Goal: Transaction & Acquisition: Book appointment/travel/reservation

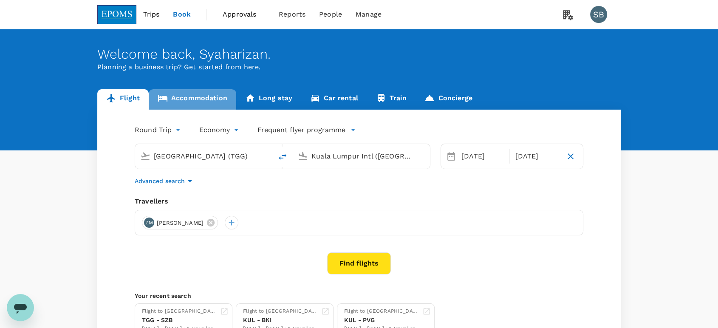
click at [195, 96] on link "Accommodation" at bounding box center [193, 99] width 88 height 20
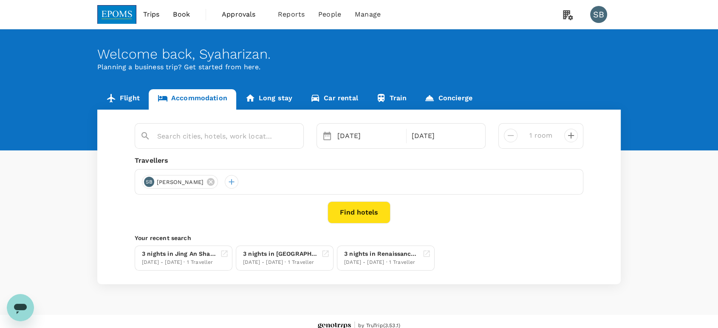
type input "[GEOGRAPHIC_DATA] [GEOGRAPHIC_DATA]"
click at [215, 184] on icon at bounding box center [211, 182] width 8 height 8
click at [152, 185] on div at bounding box center [149, 182] width 14 height 14
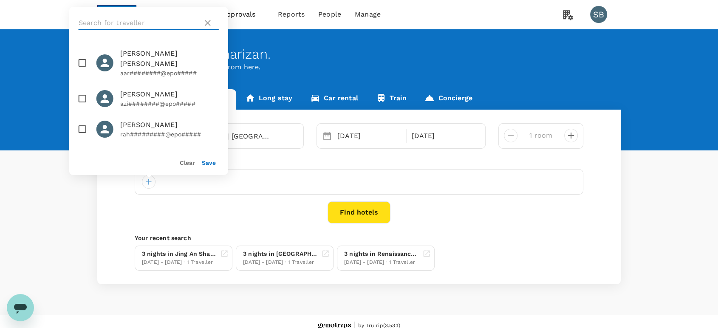
click at [114, 19] on input "text" at bounding box center [139, 23] width 121 height 14
paste input "[PERSON_NAME]"
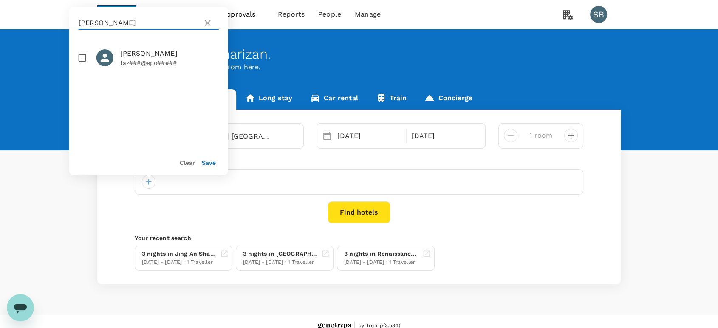
type input "[PERSON_NAME]"
click at [79, 54] on input "checkbox" at bounding box center [83, 58] width 18 height 18
checkbox input "true"
click at [205, 26] on icon at bounding box center [208, 23] width 10 height 10
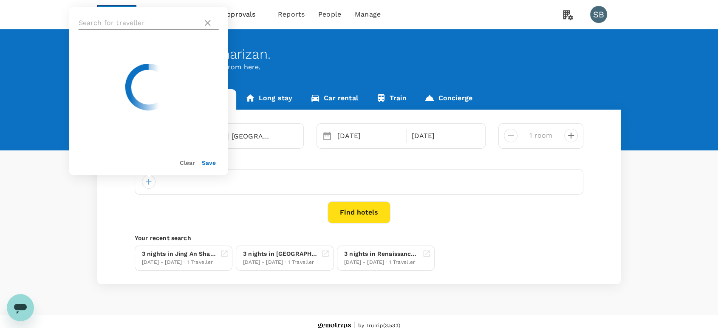
click at [164, 26] on input "text" at bounding box center [139, 23] width 121 height 14
paste input "[PERSON_NAME]"
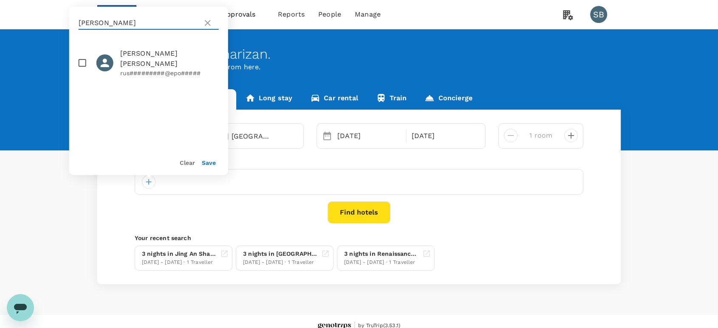
type input "[PERSON_NAME]"
click at [83, 63] on input "checkbox" at bounding box center [83, 63] width 18 height 18
checkbox input "true"
click at [207, 25] on icon at bounding box center [208, 23] width 10 height 10
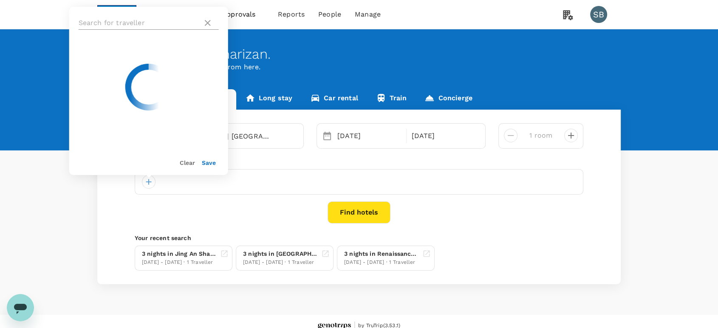
click at [154, 23] on input "text" at bounding box center [139, 23] width 121 height 14
paste input "[PERSON_NAME]"
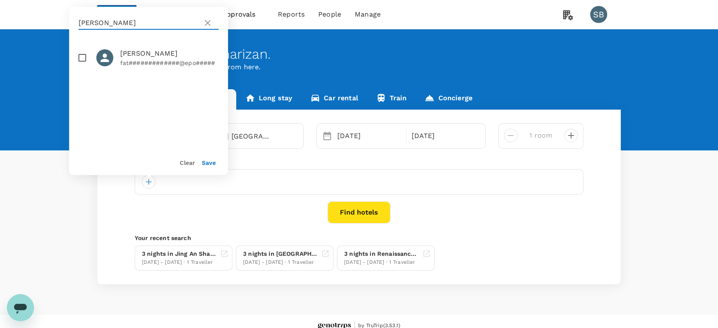
type input "[PERSON_NAME]"
click at [80, 60] on input "checkbox" at bounding box center [83, 58] width 18 height 18
checkbox input "true"
click at [207, 161] on button "Save" at bounding box center [209, 162] width 14 height 7
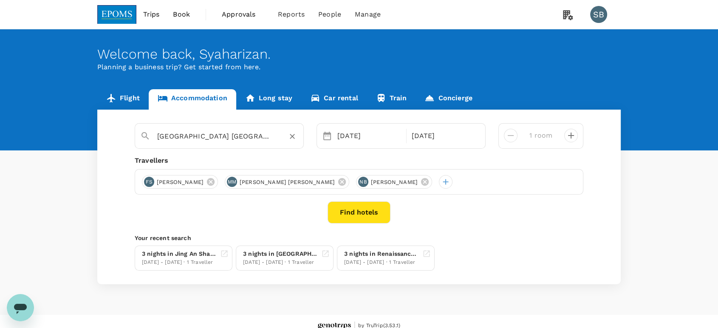
click at [291, 136] on icon "Clear" at bounding box center [292, 136] width 9 height 9
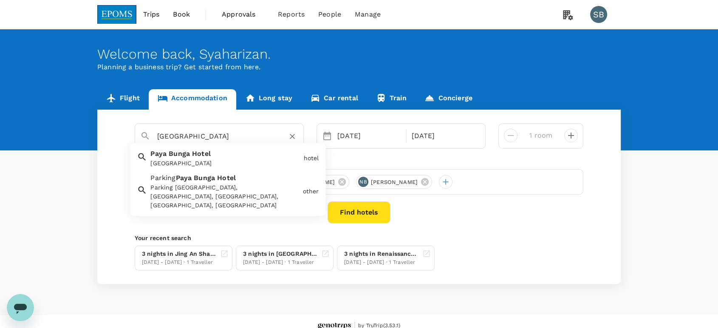
click at [222, 155] on div "[GEOGRAPHIC_DATA] Paya Bunga Hotel" at bounding box center [223, 157] width 153 height 23
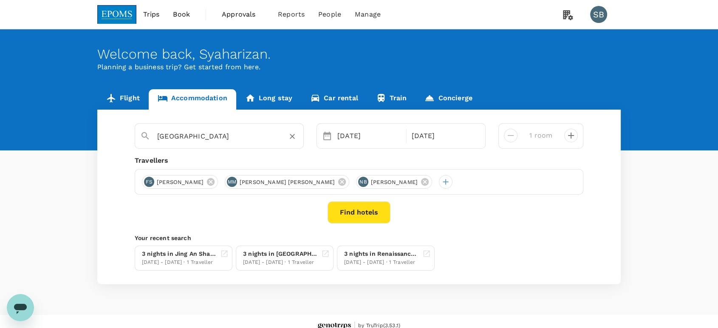
type input "[GEOGRAPHIC_DATA]"
click at [364, 135] on div "[DATE]" at bounding box center [369, 136] width 71 height 17
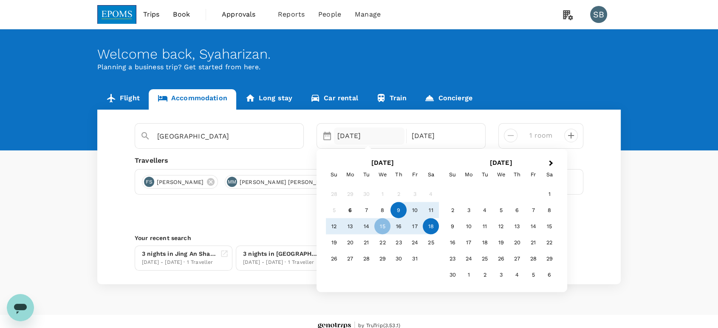
click at [402, 208] on div "9" at bounding box center [399, 210] width 16 height 16
click at [413, 208] on div "10" at bounding box center [415, 210] width 16 height 16
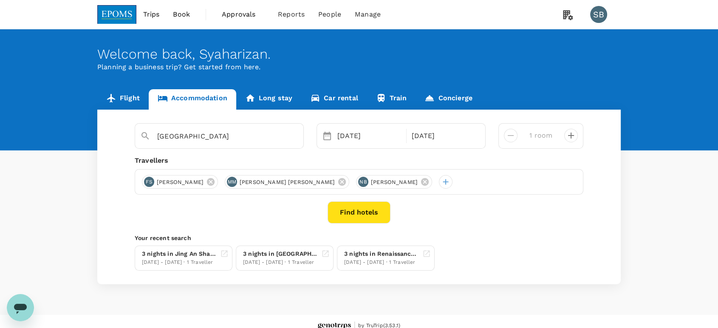
click at [575, 135] on icon "decrease" at bounding box center [571, 136] width 10 height 10
click at [574, 135] on icon "decrease" at bounding box center [571, 136] width 10 height 10
type input "3 rooms"
click at [357, 210] on button "Find hotels" at bounding box center [359, 213] width 63 height 22
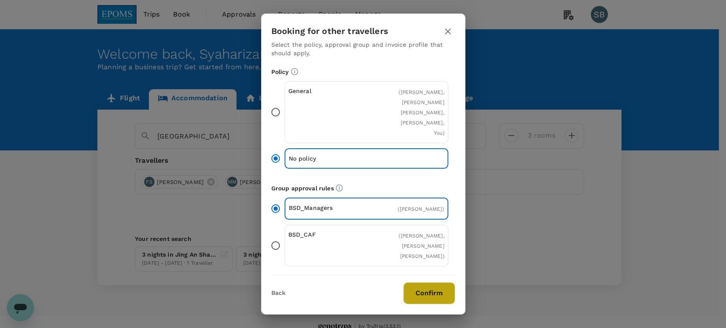
click at [430, 290] on button "Confirm" at bounding box center [429, 293] width 52 height 22
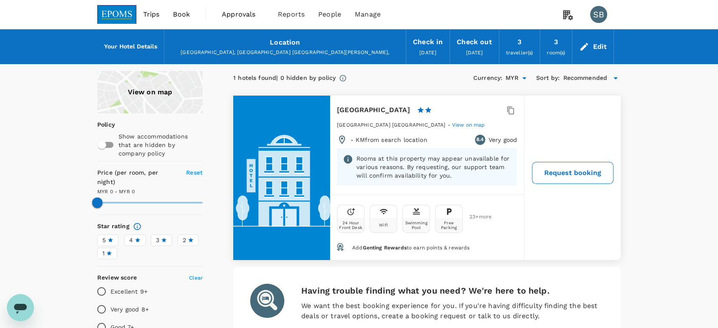
click at [575, 176] on button "Request booking" at bounding box center [573, 173] width 82 height 22
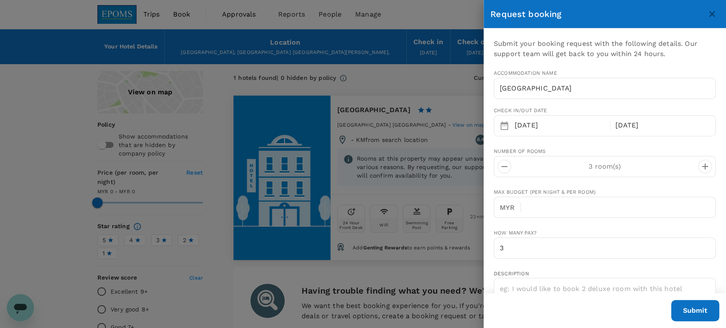
type input "60"
type input "132278411"
type input "[EMAIL_ADDRESS][DOMAIN_NAME]"
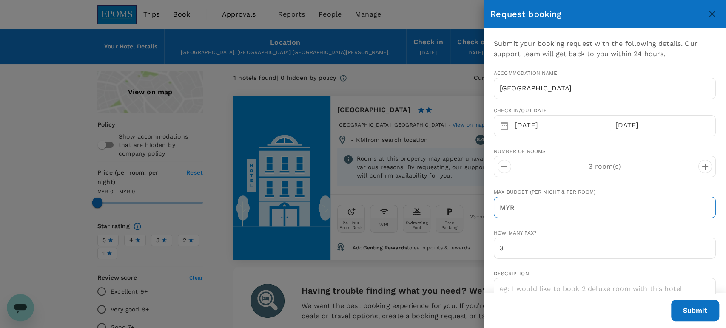
click at [574, 210] on input "text" at bounding box center [622, 207] width 188 height 21
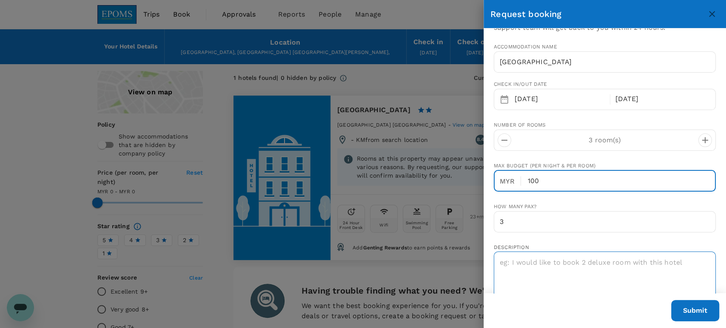
scroll to position [47, 0]
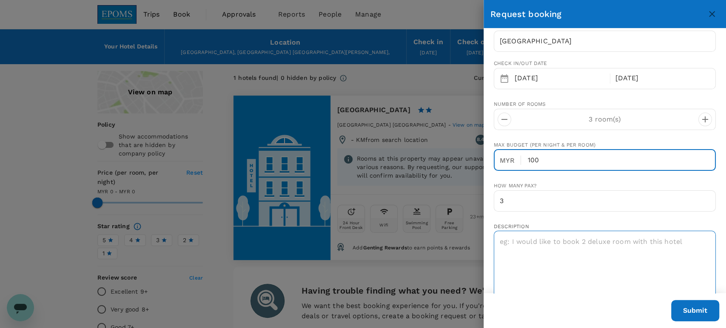
type input "100"
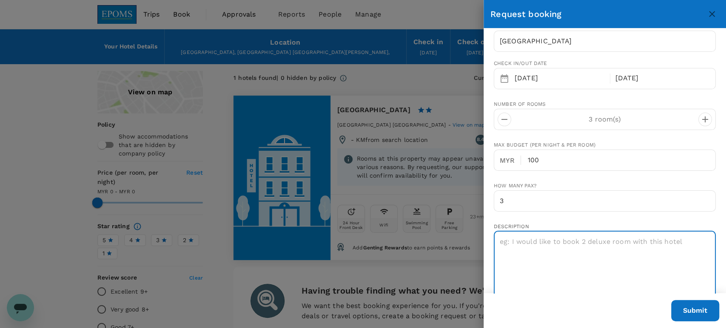
click at [577, 239] on textarea at bounding box center [605, 266] width 222 height 70
type textarea "Please quote standard room with breakfast"
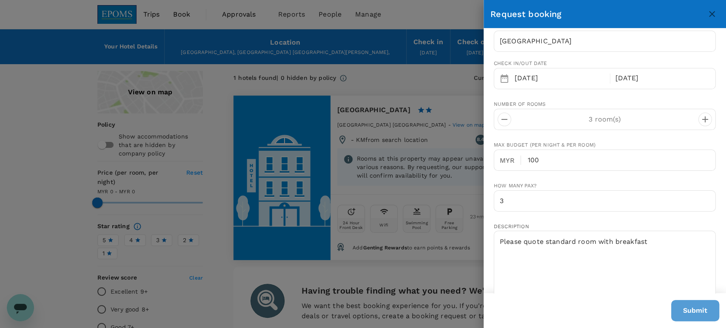
click at [693, 310] on button "Submit" at bounding box center [695, 310] width 48 height 21
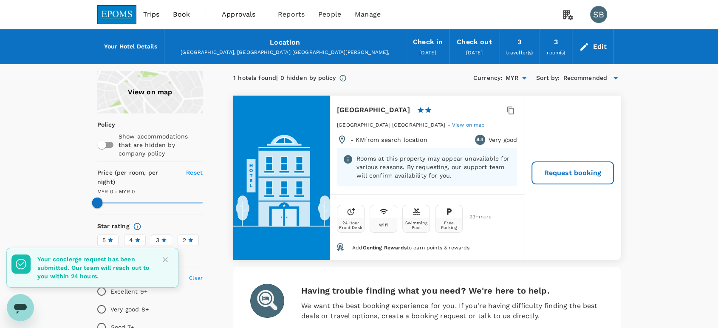
click at [112, 15] on img at bounding box center [116, 14] width 39 height 19
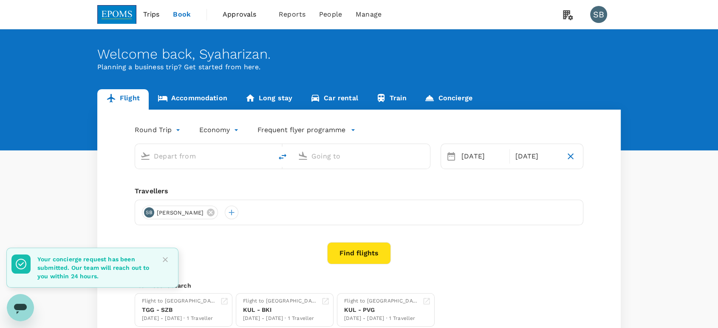
type input "[GEOGRAPHIC_DATA] (TGG)"
type input "Kuala Lumpur Intl ([GEOGRAPHIC_DATA])"
type input "[GEOGRAPHIC_DATA] (TGG)"
type input "Kuala Lumpur Intl ([GEOGRAPHIC_DATA])"
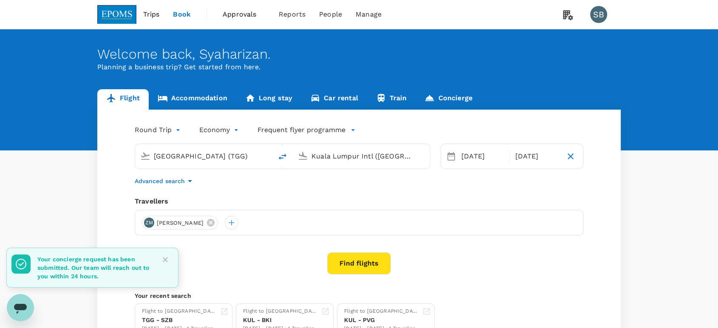
click at [195, 99] on link "Accommodation" at bounding box center [193, 99] width 88 height 20
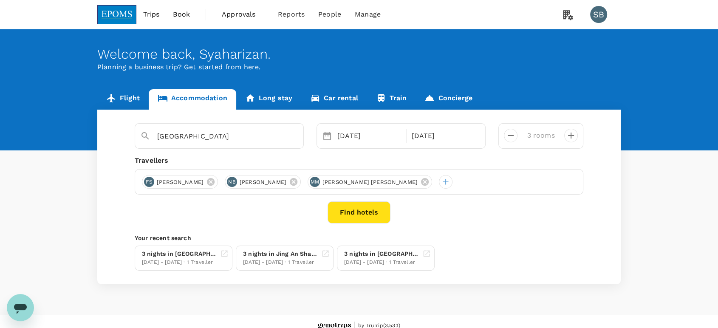
drag, startPoint x: 499, startPoint y: 182, endPoint x: 440, endPoint y: 183, distance: 59.1
click at [430, 182] on icon at bounding box center [424, 181] width 9 height 9
click at [298, 179] on icon at bounding box center [294, 182] width 8 height 8
click at [215, 183] on icon at bounding box center [211, 182] width 8 height 8
click at [151, 182] on div at bounding box center [149, 182] width 14 height 14
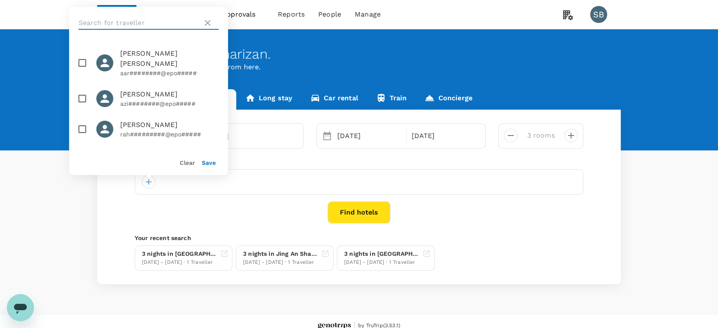
click at [125, 22] on input "text" at bounding box center [139, 23] width 121 height 14
click at [124, 20] on input "text" at bounding box center [139, 23] width 121 height 14
paste input "[PERSON_NAME]"
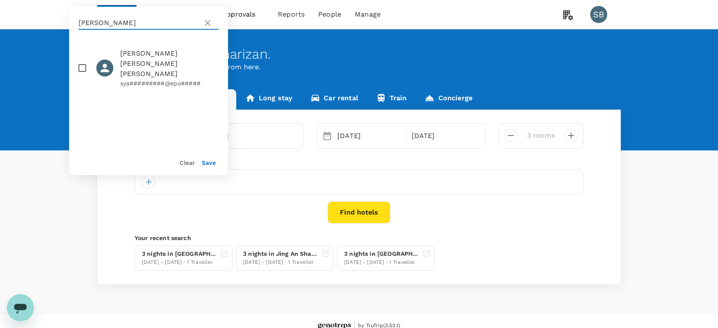
type input "[PERSON_NAME]"
click at [82, 63] on input "checkbox" at bounding box center [83, 68] width 18 height 18
checkbox input "true"
click at [205, 24] on icon at bounding box center [208, 23] width 10 height 10
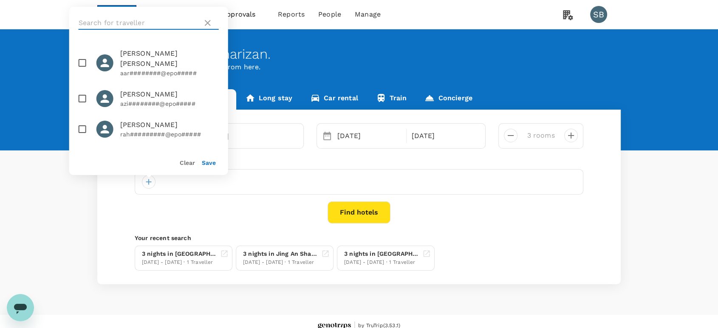
click at [137, 26] on input "text" at bounding box center [139, 23] width 121 height 14
paste input "[PERSON_NAME]"
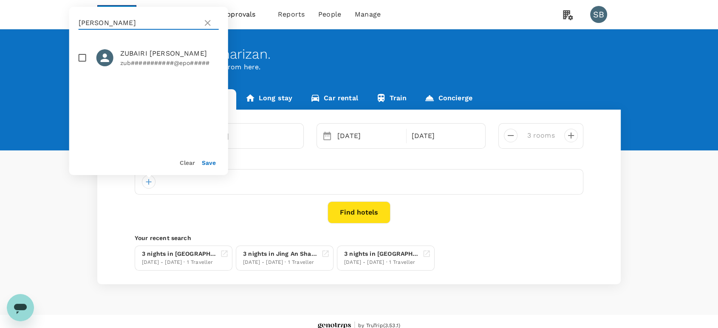
type input "[PERSON_NAME]"
click at [80, 57] on input "checkbox" at bounding box center [83, 58] width 18 height 18
checkbox input "true"
click at [209, 162] on button "Save" at bounding box center [209, 162] width 14 height 7
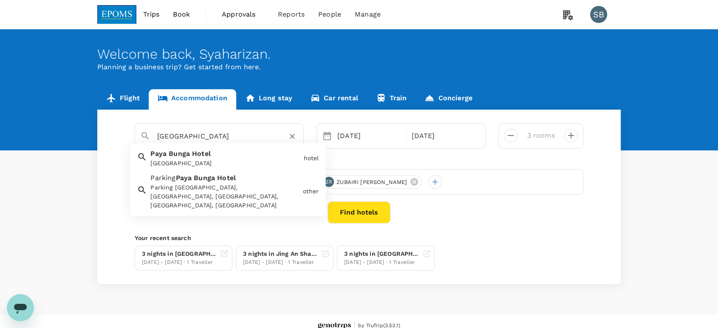
drag, startPoint x: 212, startPoint y: 139, endPoint x: 153, endPoint y: 137, distance: 58.7
click at [153, 137] on div "[GEOGRAPHIC_DATA]" at bounding box center [225, 133] width 148 height 20
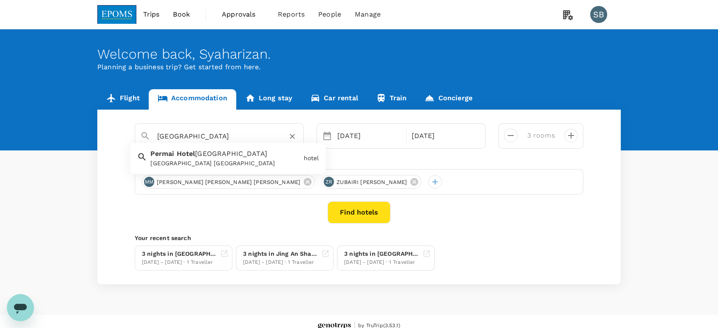
click at [188, 156] on span "Hotel" at bounding box center [186, 154] width 19 height 8
type input "[GEOGRAPHIC_DATA] [GEOGRAPHIC_DATA]"
click at [354, 135] on div "[DATE]" at bounding box center [369, 136] width 71 height 17
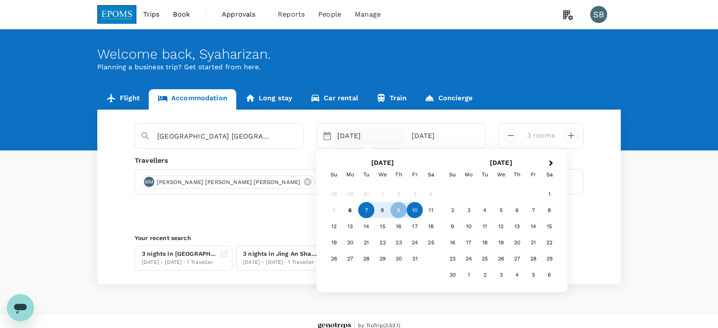
click at [367, 209] on div "7" at bounding box center [366, 210] width 16 height 16
click at [382, 211] on div "8" at bounding box center [383, 210] width 16 height 16
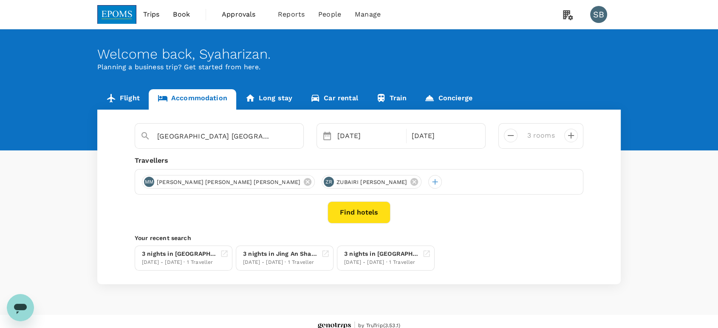
click at [355, 216] on button "Find hotels" at bounding box center [359, 213] width 63 height 22
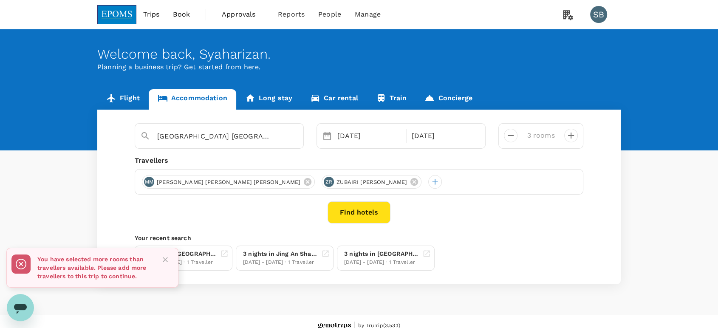
click at [509, 138] on icon "decrease" at bounding box center [511, 136] width 10 height 10
type input "2 rooms"
click at [361, 207] on button "Find hotels" at bounding box center [359, 213] width 63 height 22
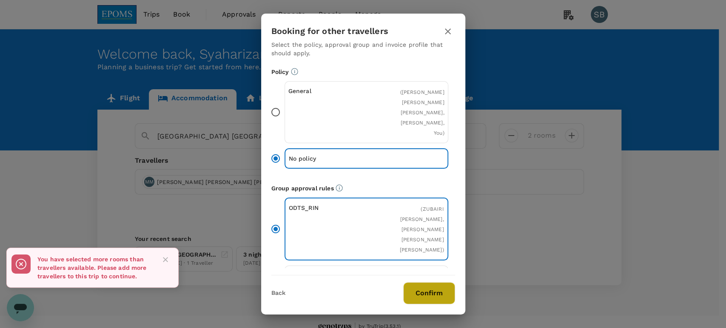
click at [442, 289] on button "Confirm" at bounding box center [429, 293] width 52 height 22
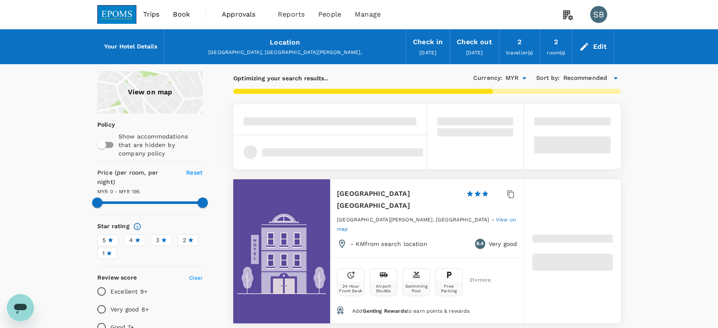
type input "195"
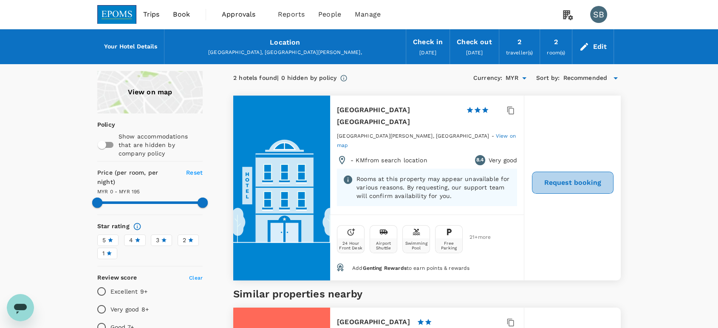
click at [574, 172] on button "Request booking" at bounding box center [573, 183] width 82 height 22
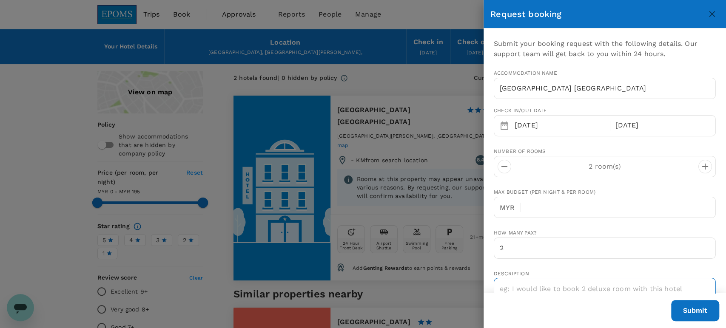
click at [520, 286] on textarea at bounding box center [605, 313] width 222 height 70
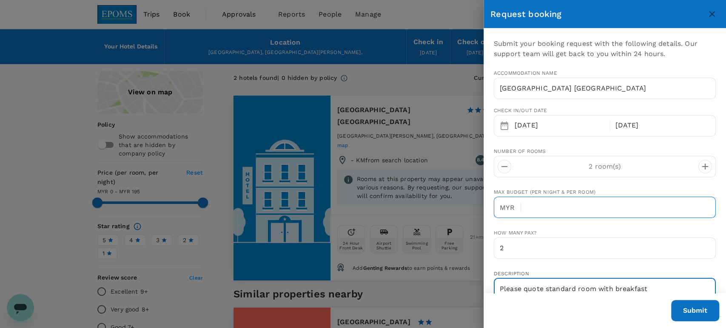
type textarea "Please quote standard room with breakfast"
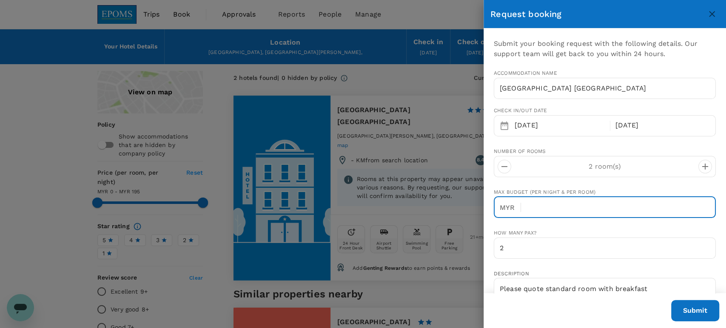
click at [591, 208] on input "text" at bounding box center [622, 207] width 188 height 21
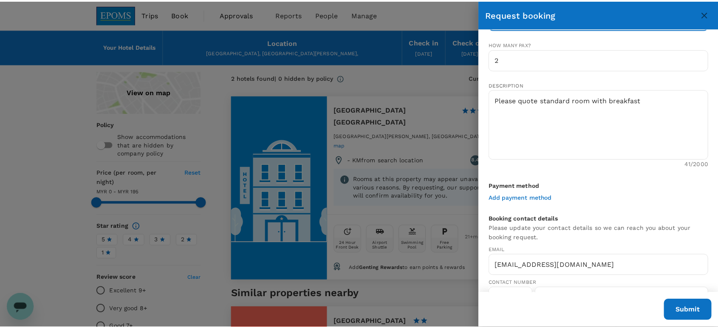
scroll to position [210, 0]
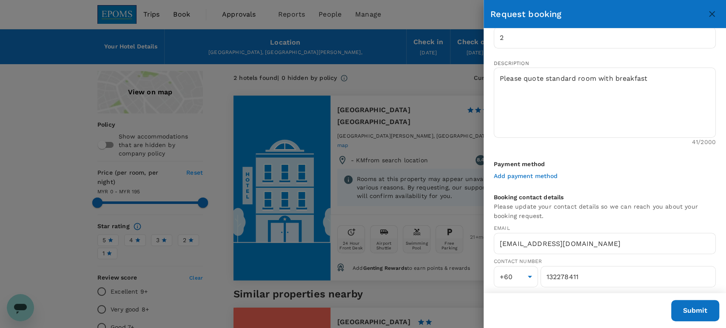
type input "100"
click at [700, 315] on button "Submit" at bounding box center [695, 310] width 48 height 21
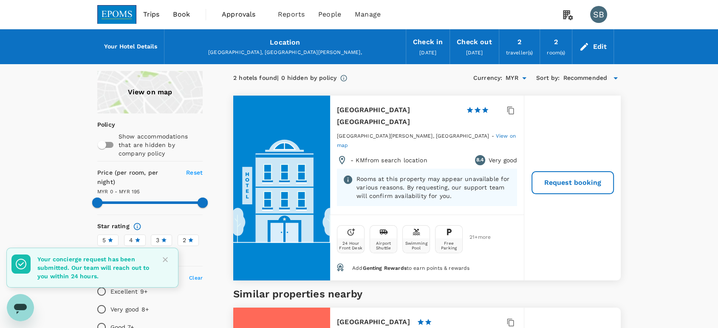
click at [102, 20] on img at bounding box center [116, 14] width 39 height 19
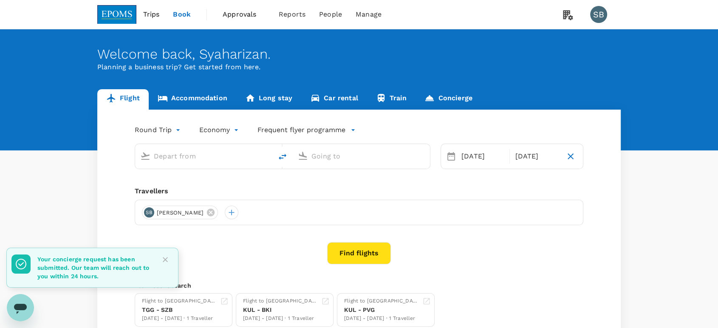
type input "[GEOGRAPHIC_DATA] (TGG)"
type input "Kuala Lumpur Intl ([GEOGRAPHIC_DATA])"
type input "[GEOGRAPHIC_DATA] (TGG)"
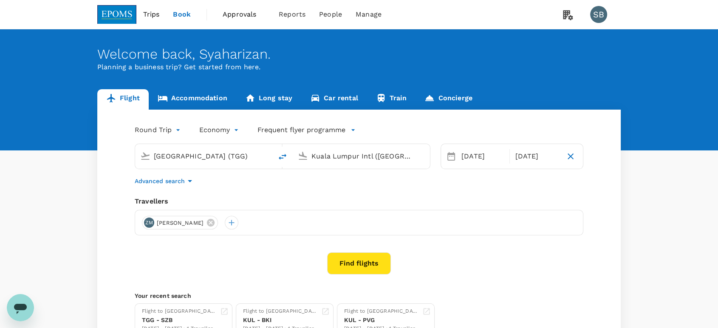
click at [328, 153] on input "Kuala Lumpur Intl ([GEOGRAPHIC_DATA])" at bounding box center [362, 156] width 101 height 13
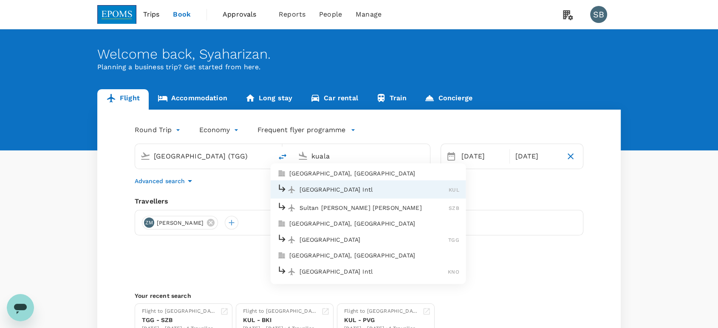
click at [341, 211] on p "Sultan [PERSON_NAME] [PERSON_NAME]" at bounding box center [375, 208] width 150 height 9
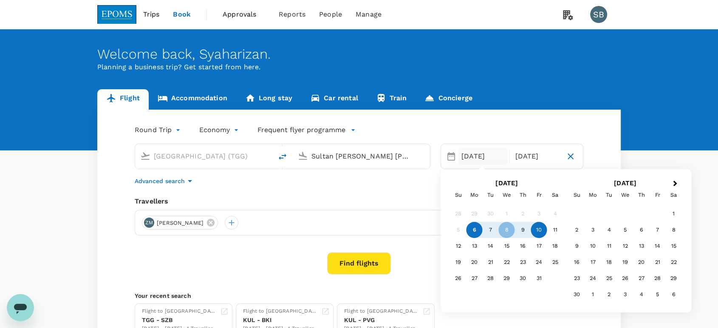
type input "Sultan [PERSON_NAME] [PERSON_NAME] (SZB)"
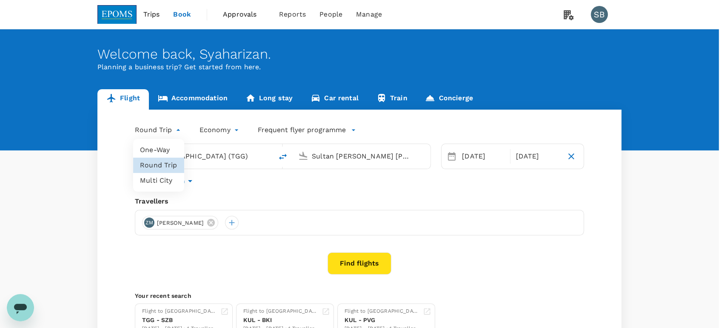
click at [173, 131] on body "Trips Book Approvals 0 Reports People Manage SB Welcome back , [GEOGRAPHIC_DATA…" at bounding box center [363, 201] width 726 height 403
click at [171, 149] on li "One-Way" at bounding box center [158, 149] width 51 height 15
type input "oneway"
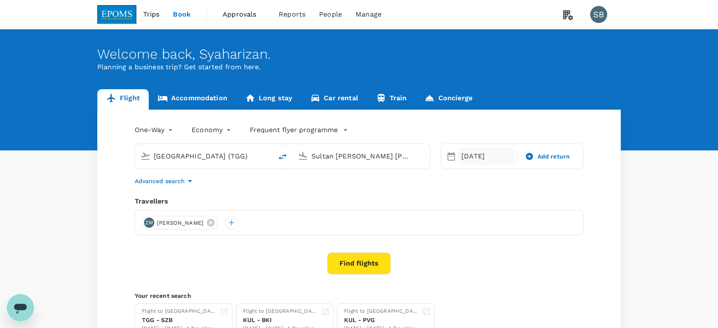
click at [473, 155] on div "[DATE]" at bounding box center [486, 156] width 57 height 17
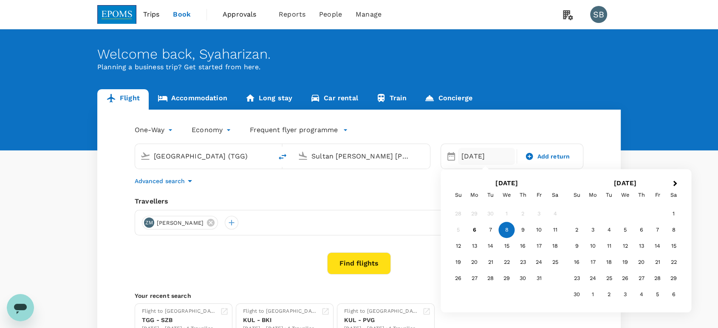
click at [488, 227] on div "7" at bounding box center [491, 230] width 16 height 16
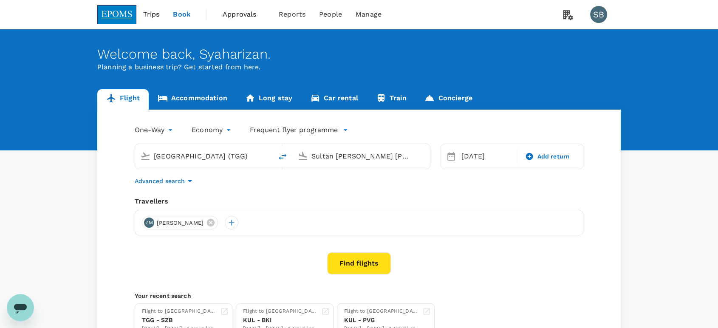
click at [372, 261] on button "Find flights" at bounding box center [359, 264] width 64 height 22
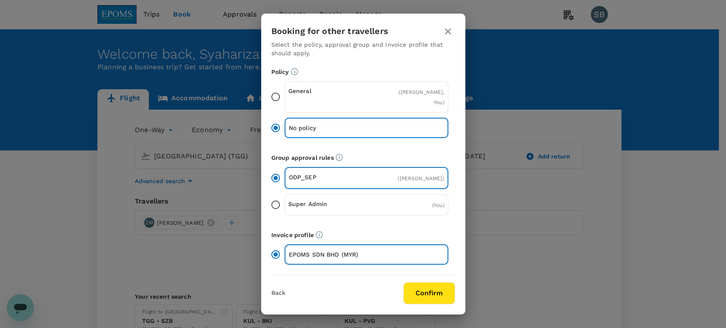
click at [430, 290] on button "Confirm" at bounding box center [429, 293] width 52 height 22
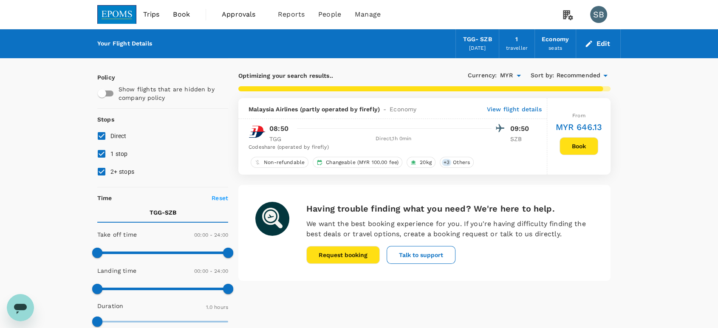
checkbox input "false"
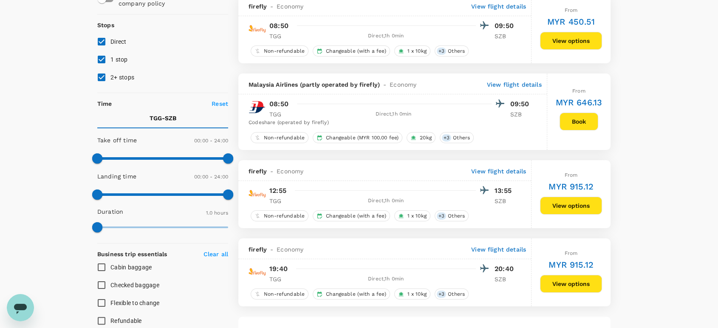
scroll to position [189, 0]
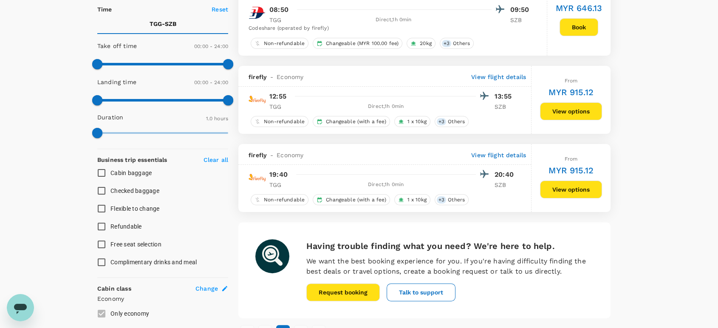
click at [513, 153] on p "View flight details" at bounding box center [498, 155] width 55 height 9
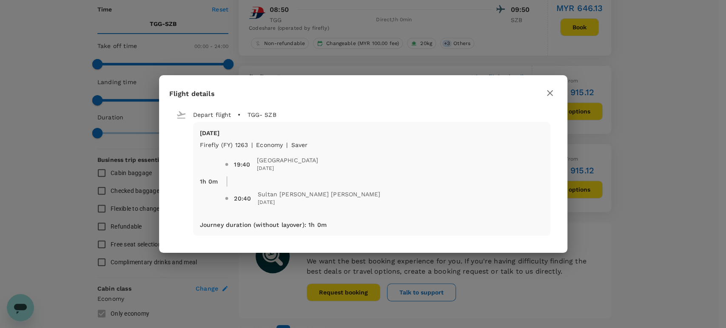
click at [551, 96] on icon "button" at bounding box center [550, 93] width 10 height 10
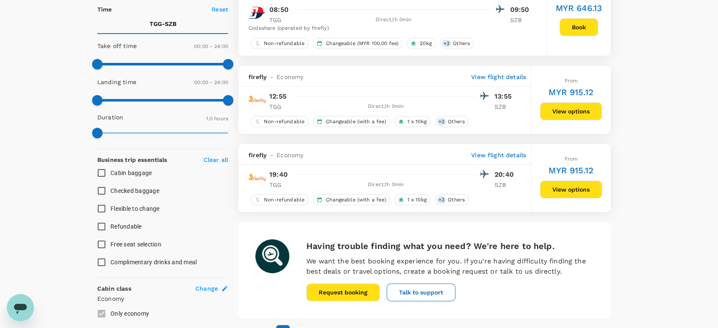
scroll to position [142, 0]
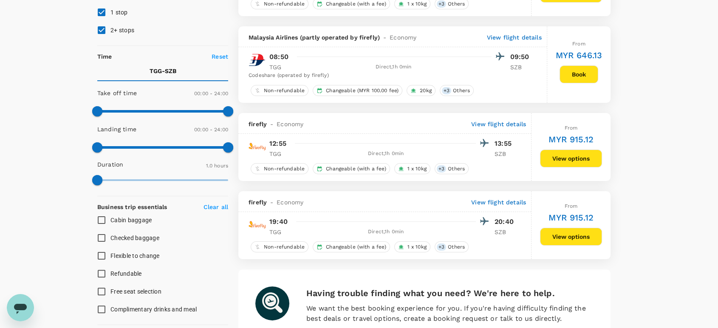
click at [510, 123] on p "View flight details" at bounding box center [498, 124] width 55 height 9
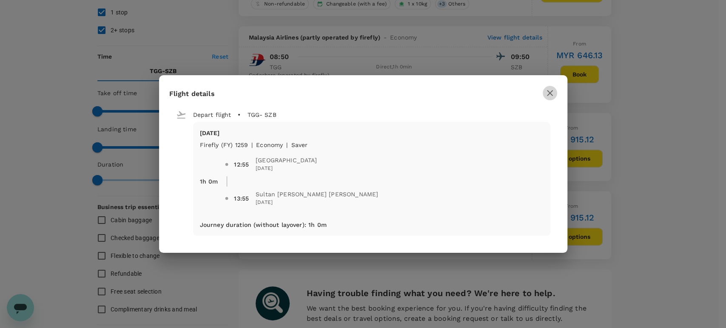
drag, startPoint x: 547, startPoint y: 92, endPoint x: 535, endPoint y: 111, distance: 22.5
click at [547, 92] on icon "button" at bounding box center [550, 93] width 10 height 10
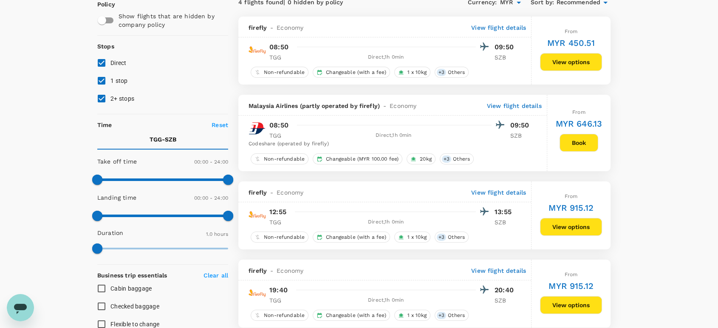
scroll to position [47, 0]
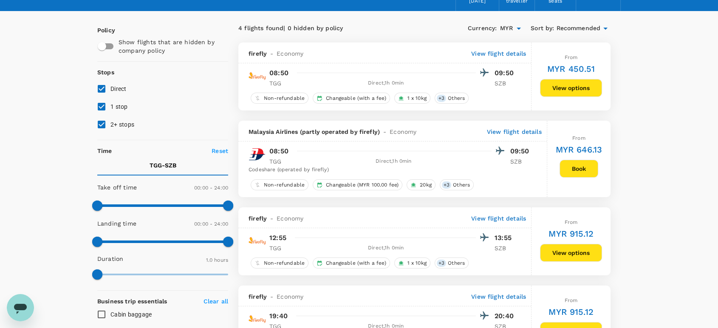
click at [504, 57] on p "View flight details" at bounding box center [498, 53] width 55 height 9
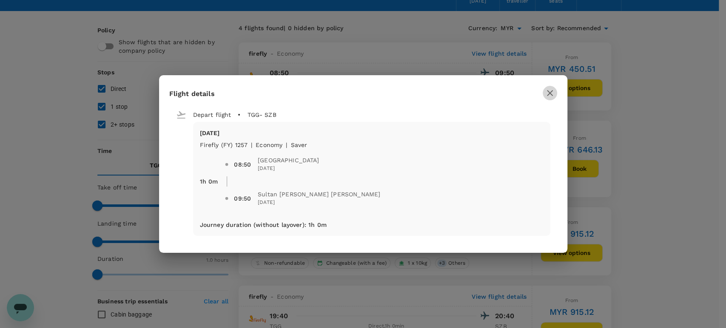
click at [552, 90] on icon "button" at bounding box center [550, 93] width 10 height 10
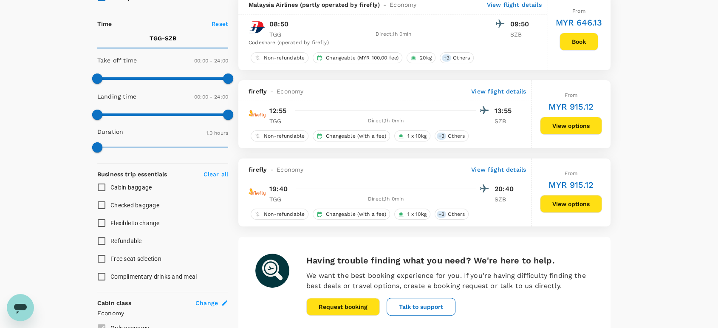
scroll to position [189, 0]
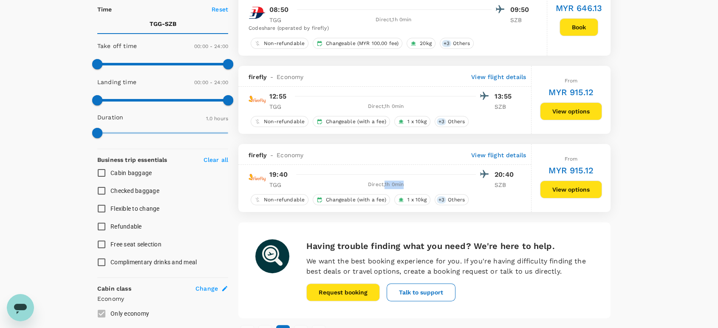
drag, startPoint x: 408, startPoint y: 187, endPoint x: 385, endPoint y: 189, distance: 23.5
click at [385, 189] on div "Direct , 1h 0min" at bounding box center [386, 185] width 180 height 9
copy div "1h 0min"
click at [568, 188] on button "View options" at bounding box center [571, 190] width 62 height 18
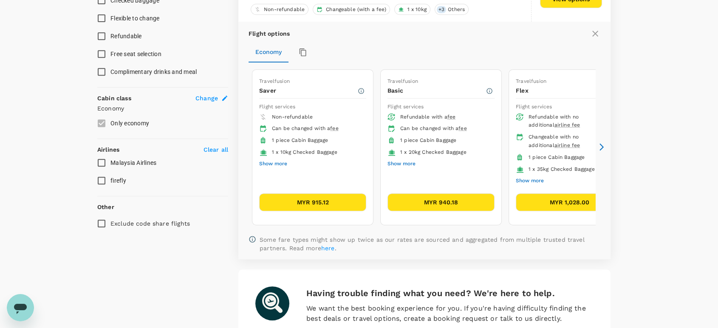
scroll to position [380, 0]
